Goal: Find specific page/section: Find specific page/section

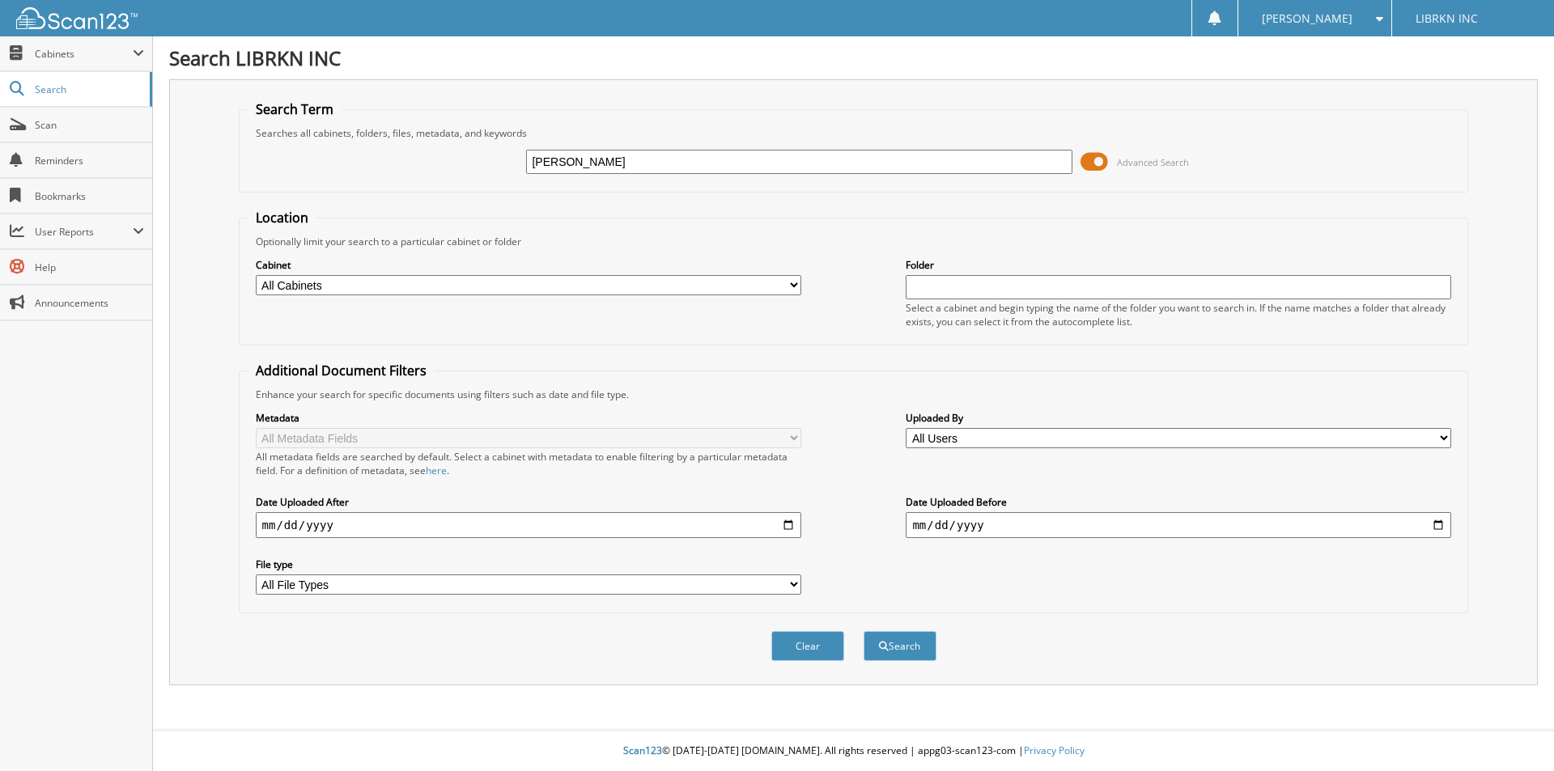
type input "[PERSON_NAME]"
click at [863, 631] on button "Search" at bounding box center [899, 646] width 73 height 30
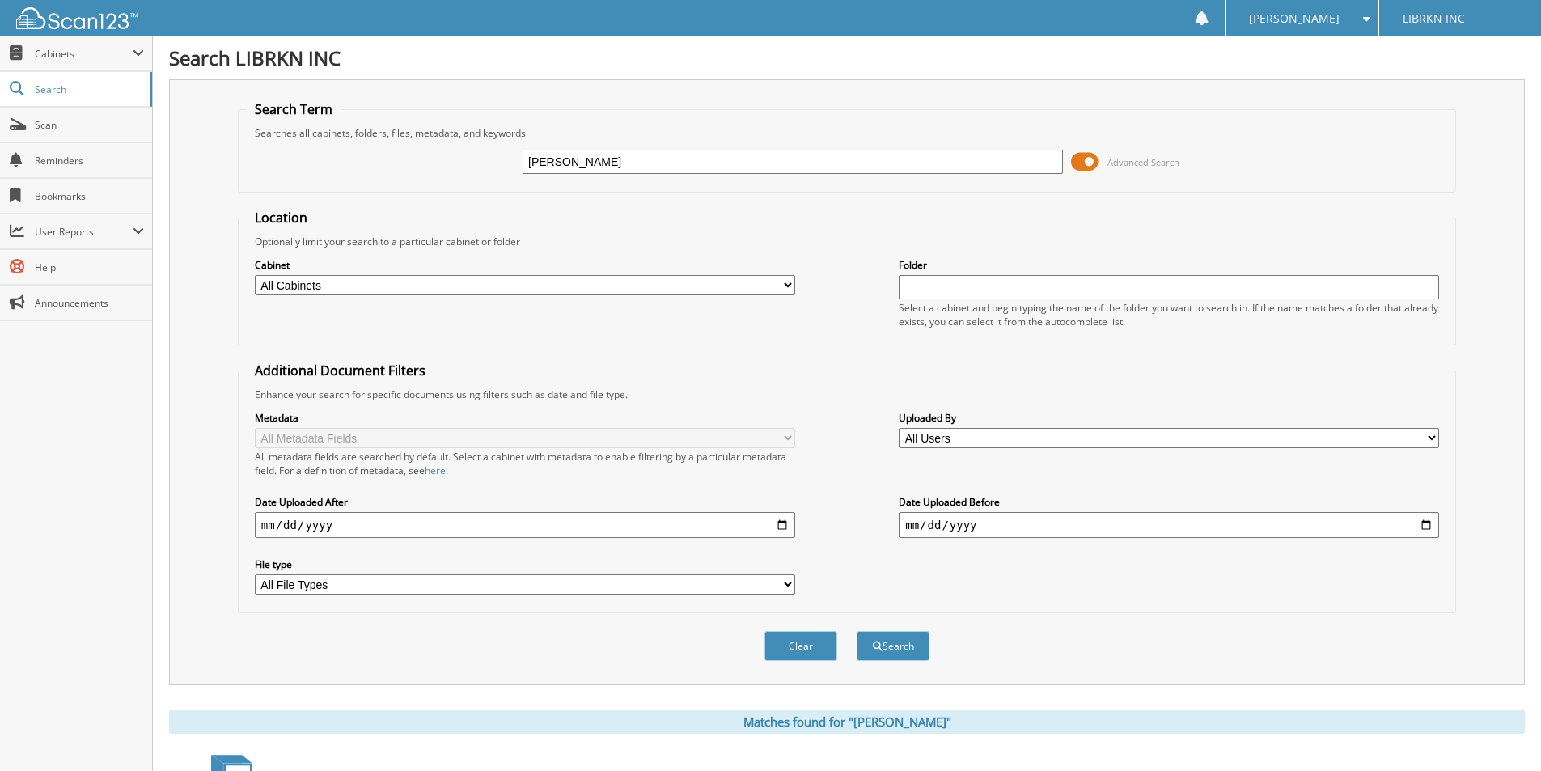
drag, startPoint x: 726, startPoint y: 163, endPoint x: 708, endPoint y: 159, distance: 18.3
click at [715, 159] on input "goodwin" at bounding box center [793, 162] width 541 height 24
type input "goodwin, aaron"
click at [857, 631] on button "Search" at bounding box center [893, 646] width 73 height 30
drag, startPoint x: 625, startPoint y: 154, endPoint x: 618, endPoint y: 160, distance: 9.2
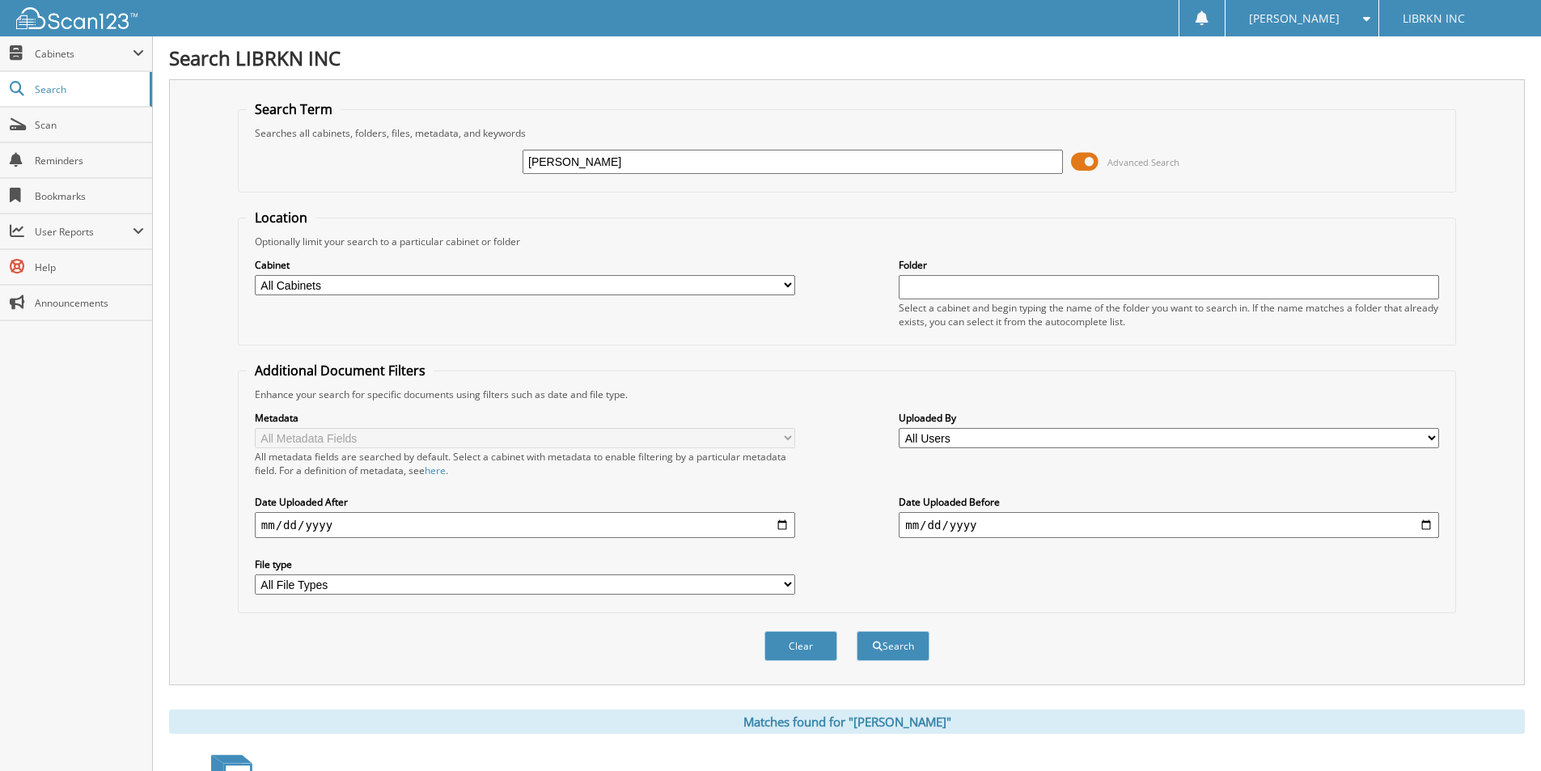
click at [621, 157] on input "goodwin, aaron" at bounding box center [793, 162] width 541 height 24
type input "goodwin"
click at [857, 631] on button "Search" at bounding box center [893, 646] width 73 height 30
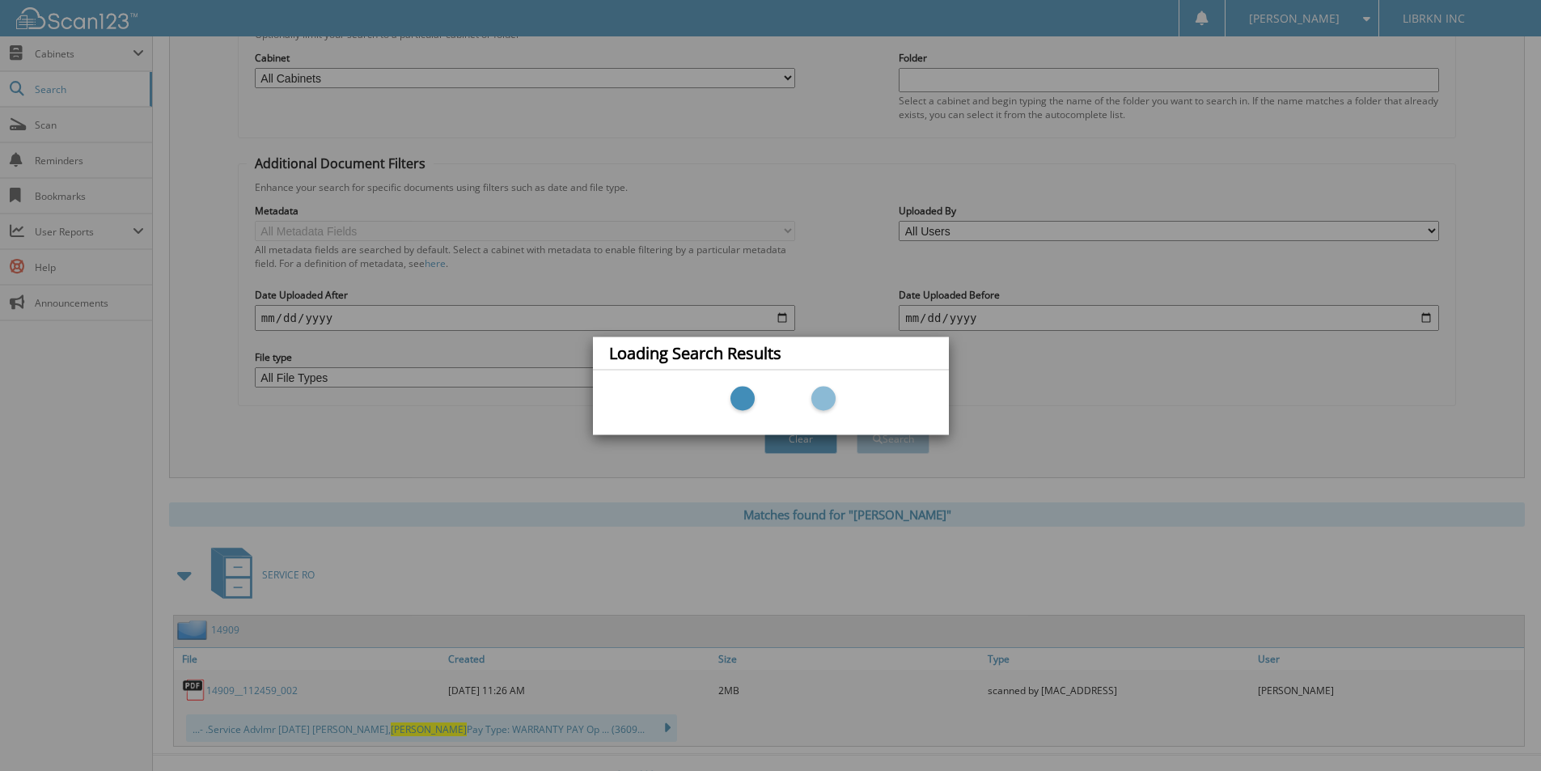
scroll to position [232, 0]
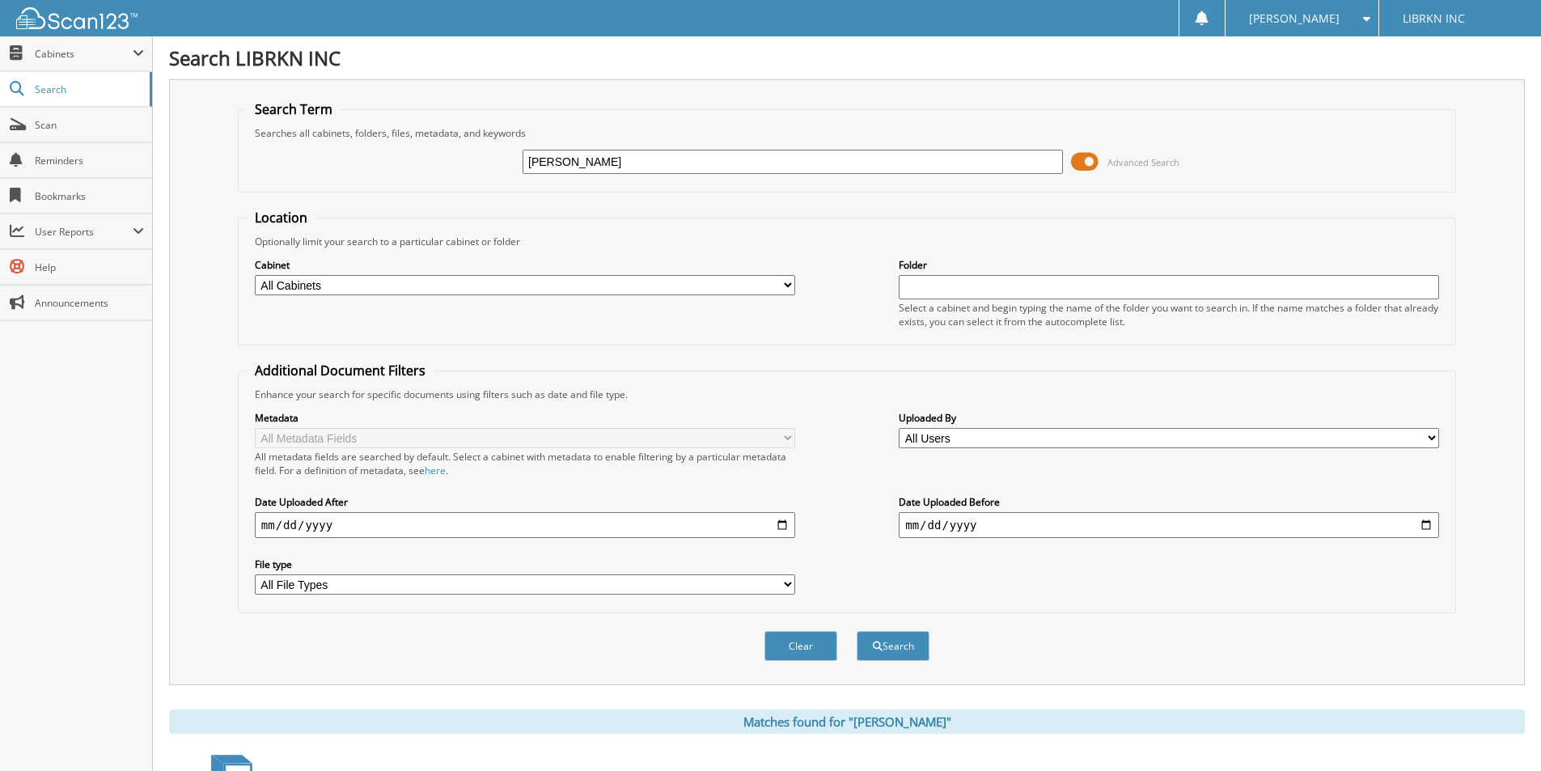
click at [837, 169] on input "goodwin" at bounding box center [793, 162] width 541 height 24
drag, startPoint x: 931, startPoint y: 174, endPoint x: 919, endPoint y: 163, distance: 16.1
click at [919, 163] on div "goodwin" at bounding box center [793, 162] width 541 height 28
click at [917, 163] on input "goodwin" at bounding box center [793, 162] width 541 height 24
drag, startPoint x: 914, startPoint y: 163, endPoint x: 242, endPoint y: 205, distance: 672.9
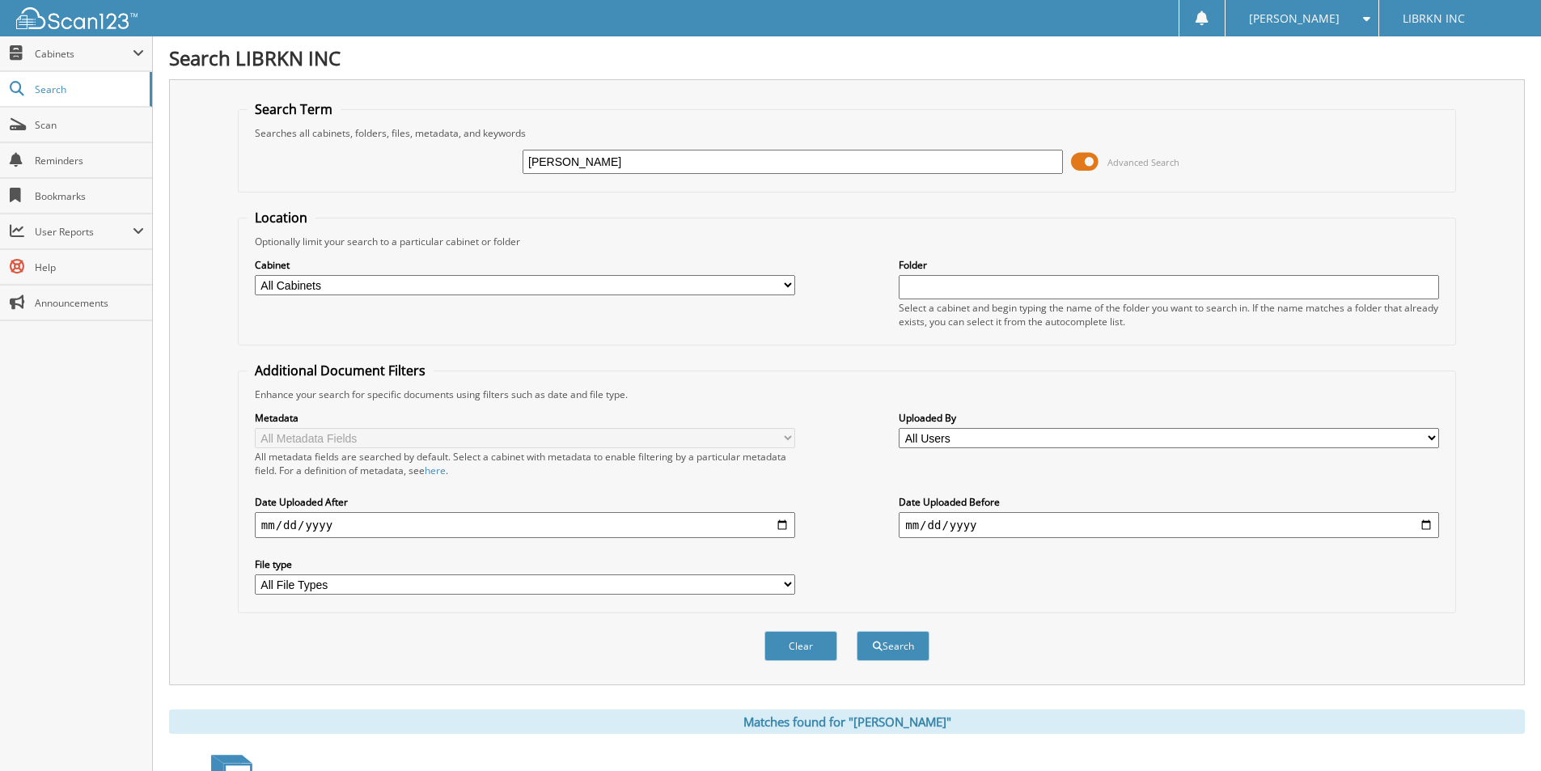
click at [242, 205] on form "Search Term Searches all cabinets, folders, files, metadata, and keywords goodw…" at bounding box center [847, 389] width 1219 height 579
type input "[PERSON_NAME]"
click at [857, 631] on button "Search" at bounding box center [893, 646] width 73 height 30
click at [57, 134] on link "Scan" at bounding box center [76, 125] width 152 height 35
